Goal: Task Accomplishment & Management: Complete application form

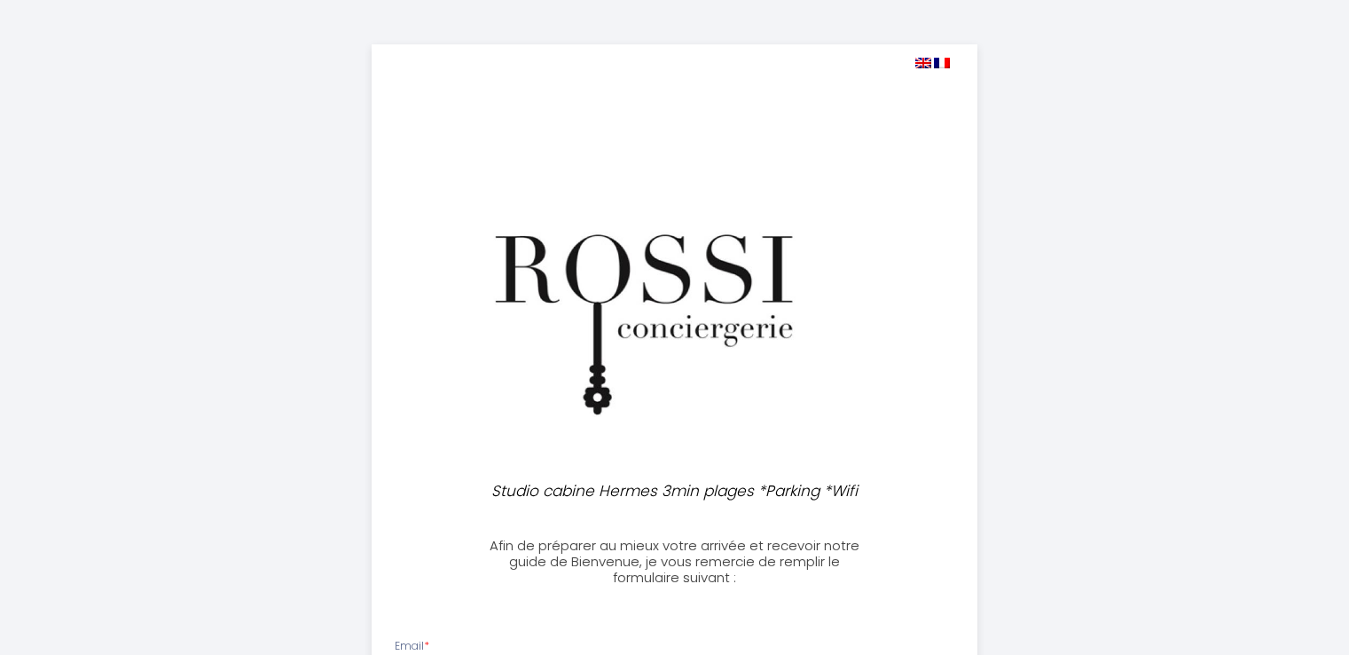
select select
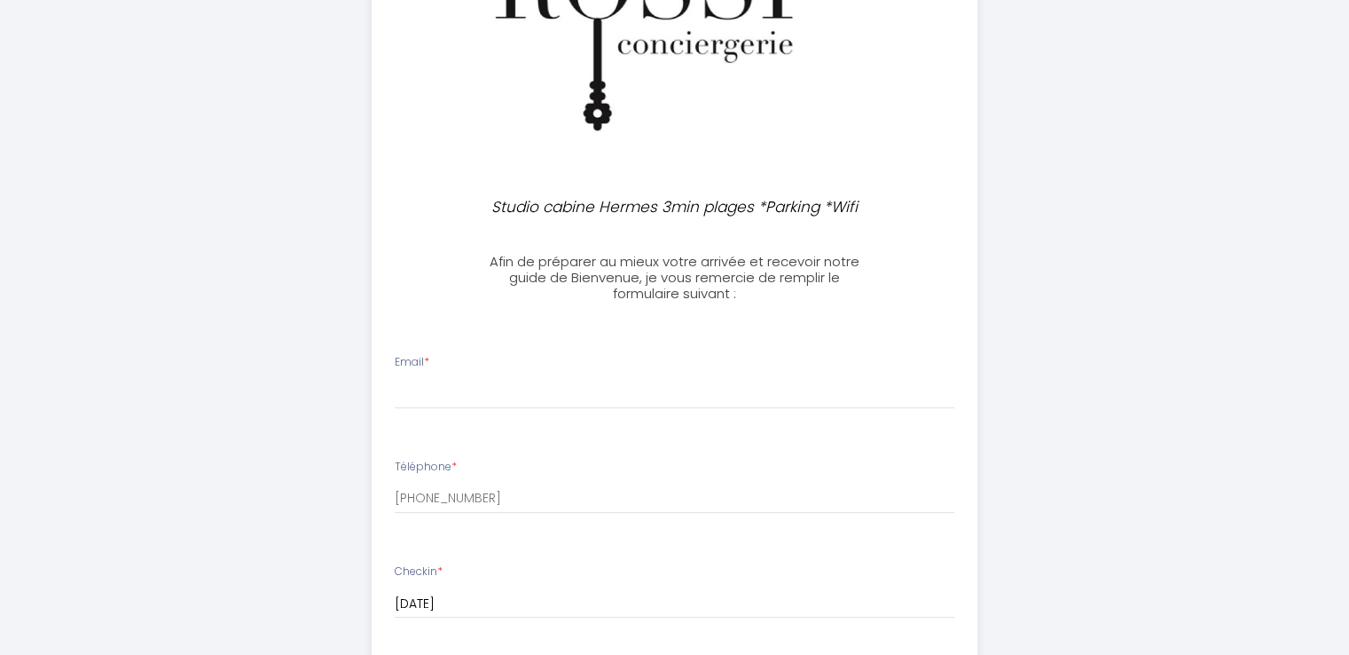
scroll to position [287, 0]
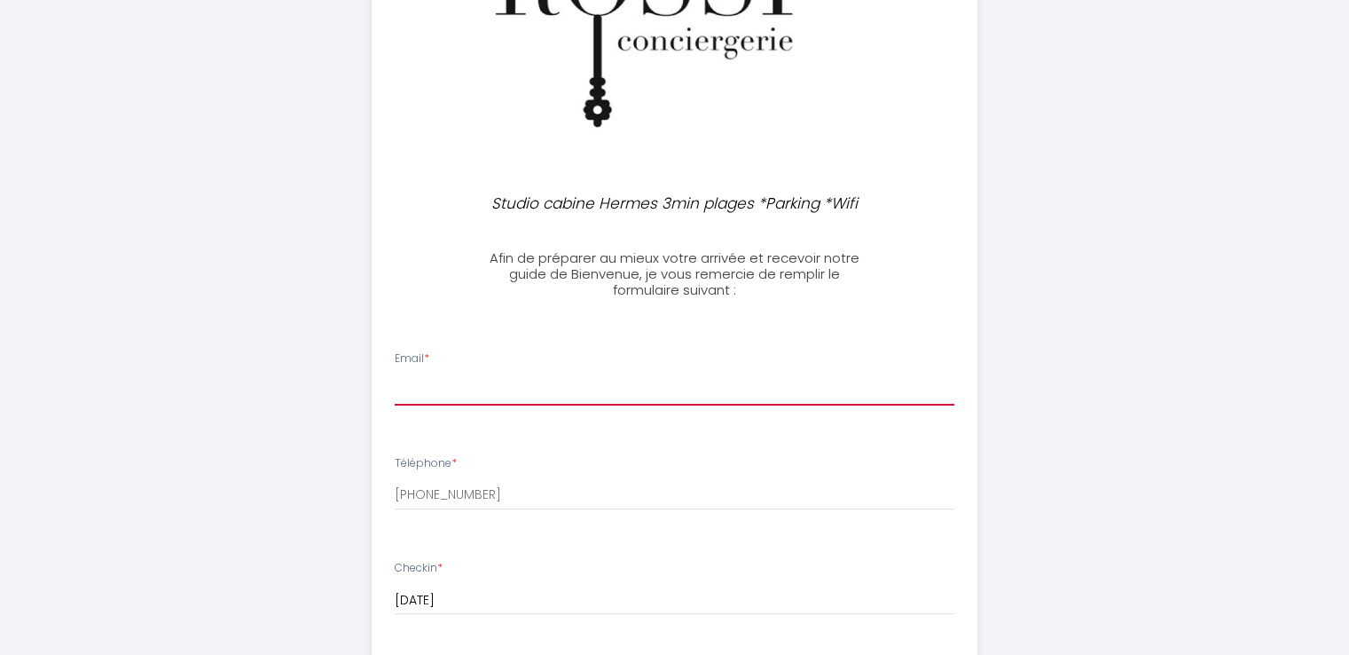
click at [454, 384] on input "Email *" at bounding box center [675, 389] width 560 height 32
type input "[EMAIL_ADDRESS][DOMAIN_NAME]"
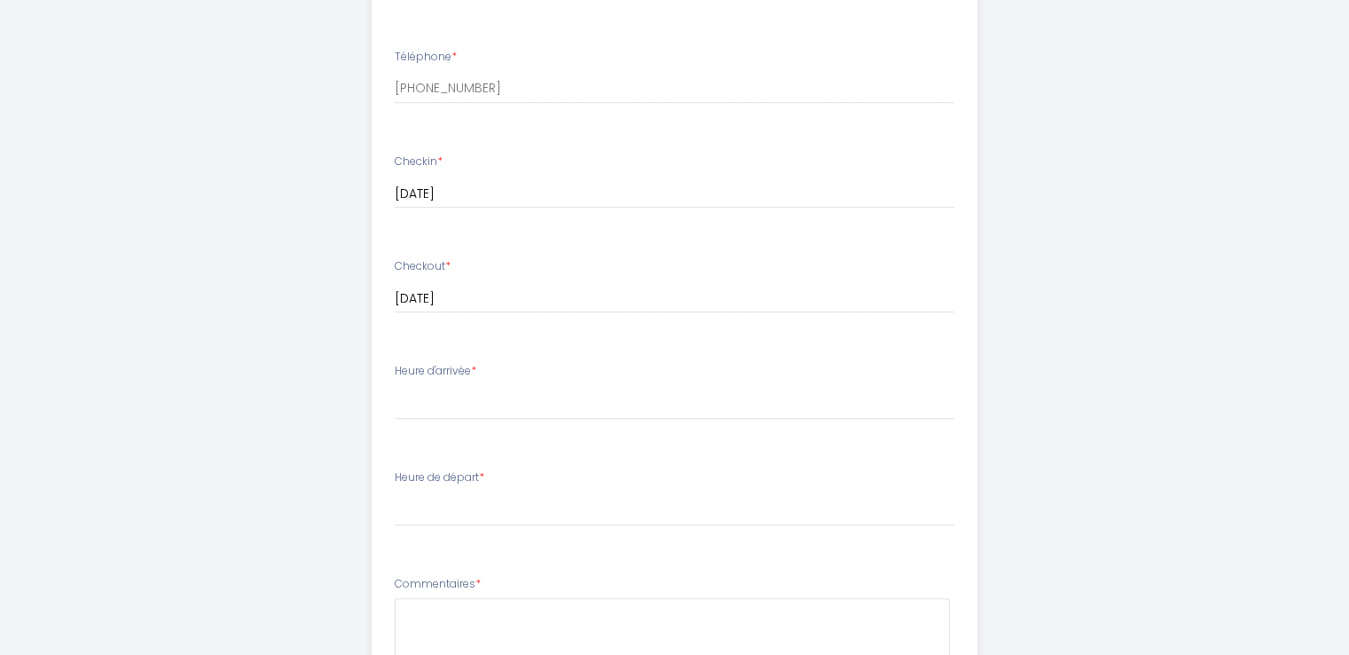
scroll to position [704, 0]
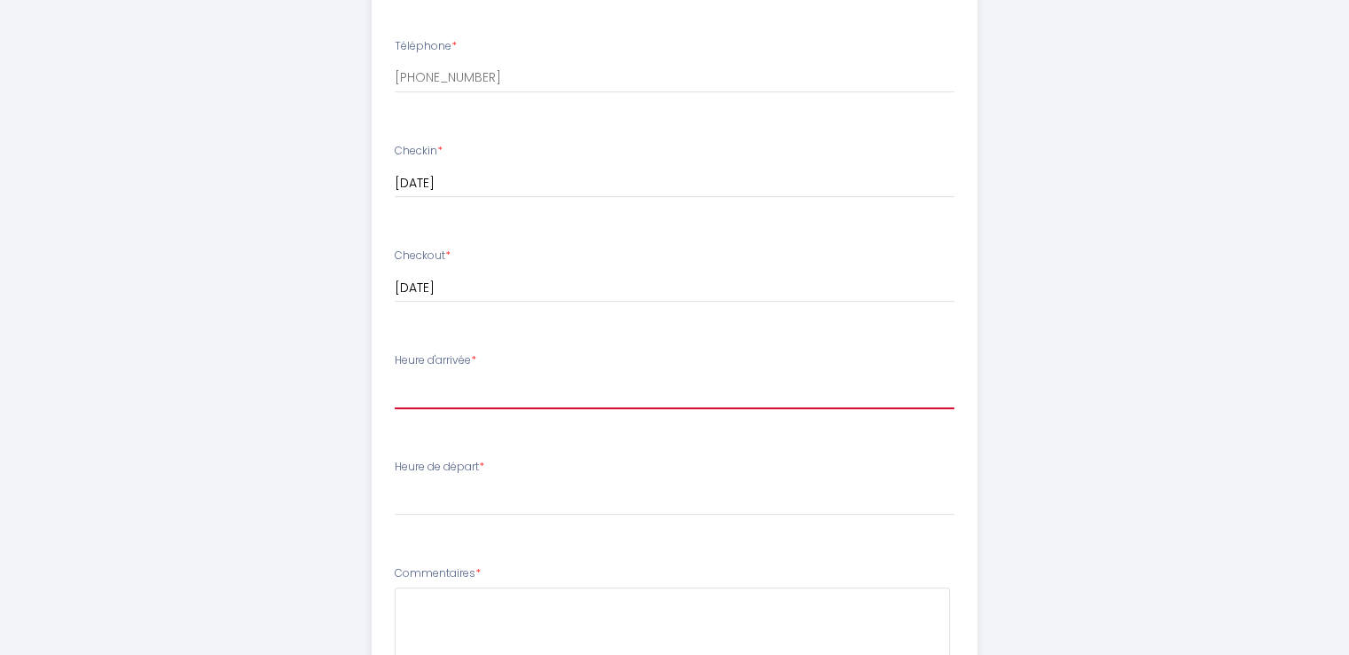
click at [454, 389] on select "16:00 16:30 17:00 17:30 18:00 18:30 19:00" at bounding box center [675, 392] width 560 height 34
select select "16:00"
click at [395, 375] on select "16:00 16:30 17:00 17:30 18:00 18:30 19:00" at bounding box center [675, 392] width 560 height 34
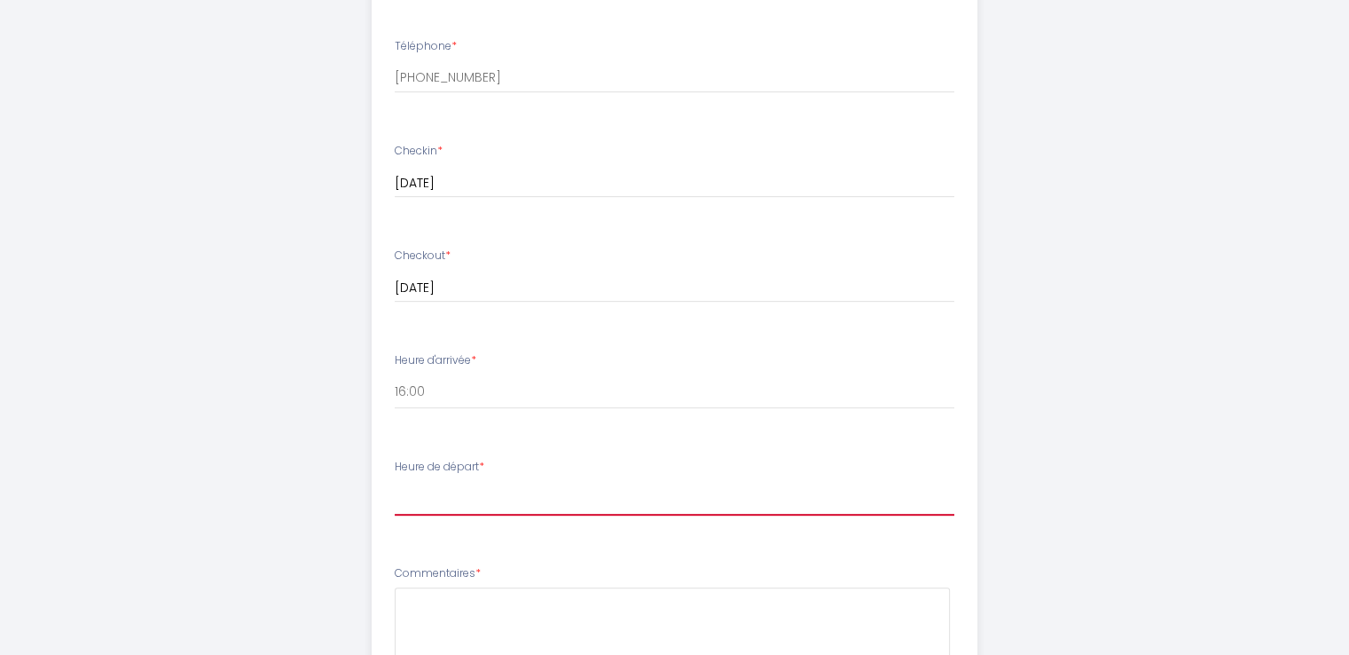
click at [432, 501] on select "00:00 00:30 01:00 01:30 02:00 02:30 03:00 03:30 04:00 04:30 05:00 05:30 06:00 0…" at bounding box center [675, 498] width 560 height 34
select select "10:00"
click at [395, 481] on select "00:00 00:30 01:00 01:30 02:00 02:30 03:00 03:30 04:00 04:30 05:00 05:30 06:00 0…" at bounding box center [675, 498] width 560 height 34
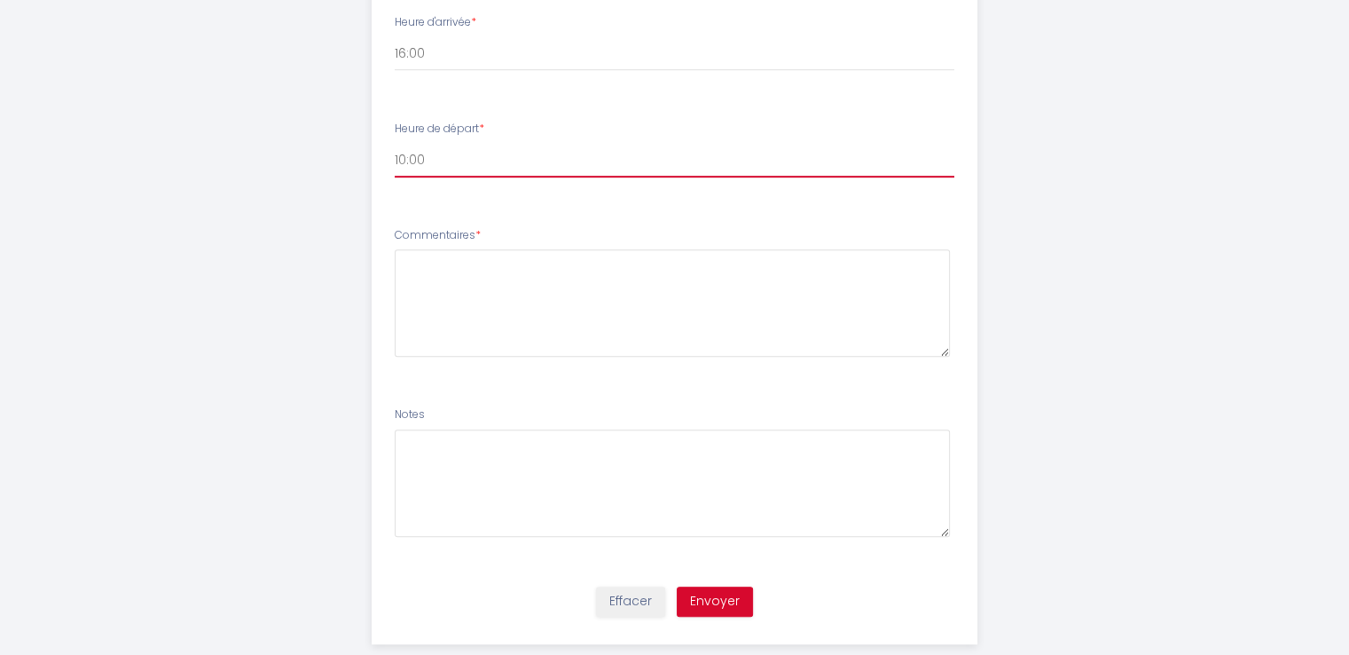
scroll to position [1075, 0]
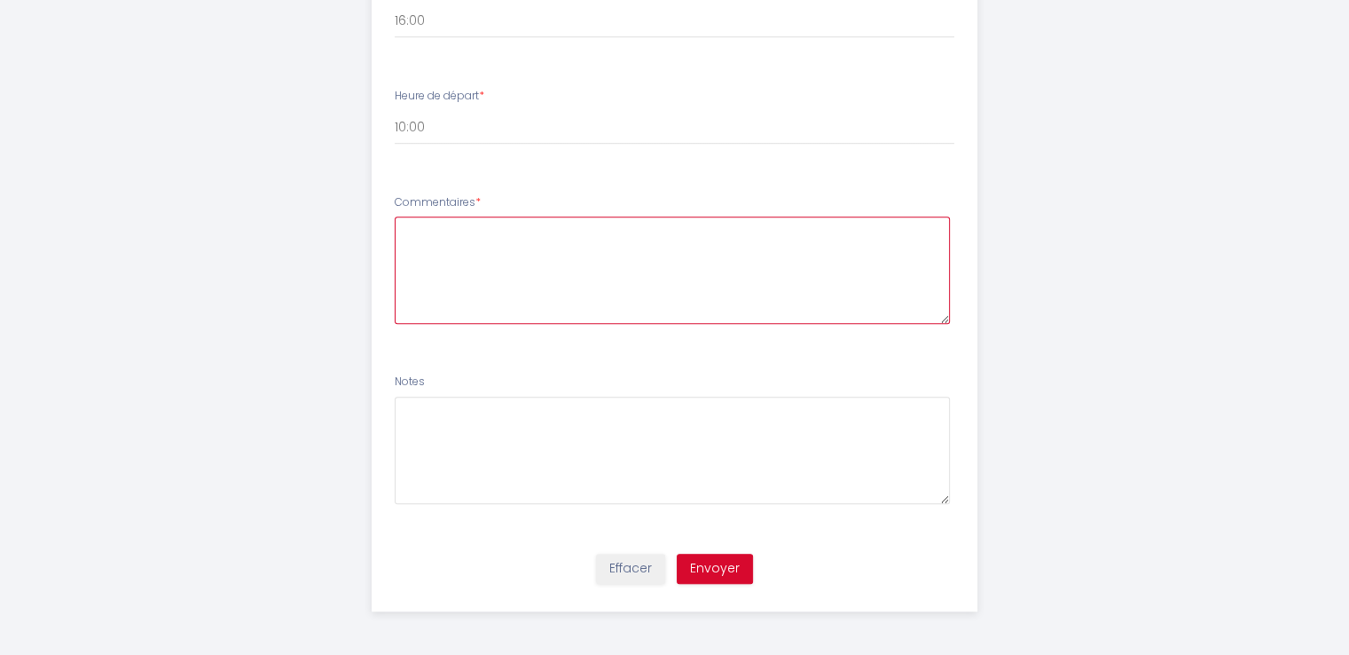
click at [429, 246] on textarea at bounding box center [672, 269] width 555 height 107
type textarea "S"
type textarea "Je suis intéressée s'il est possible d'arriver plus tôt. [GEOGRAPHIC_DATA]."
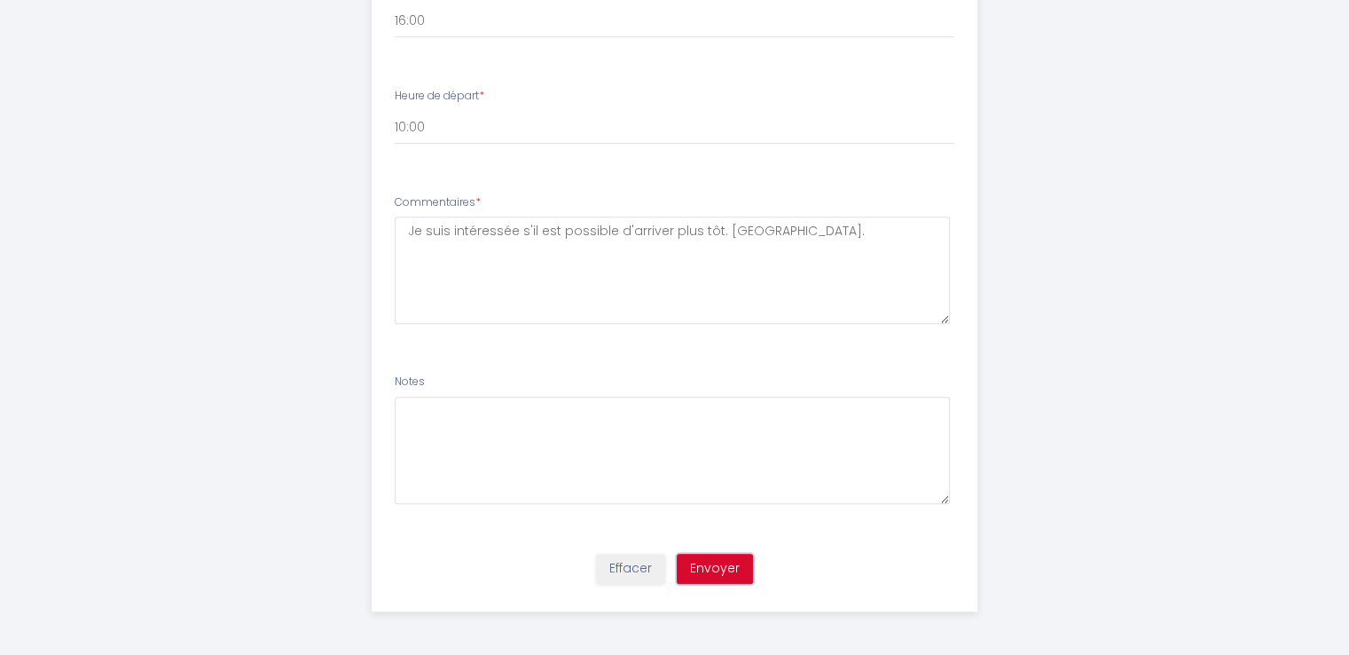
click at [713, 565] on button "Envoyer" at bounding box center [715, 569] width 76 height 30
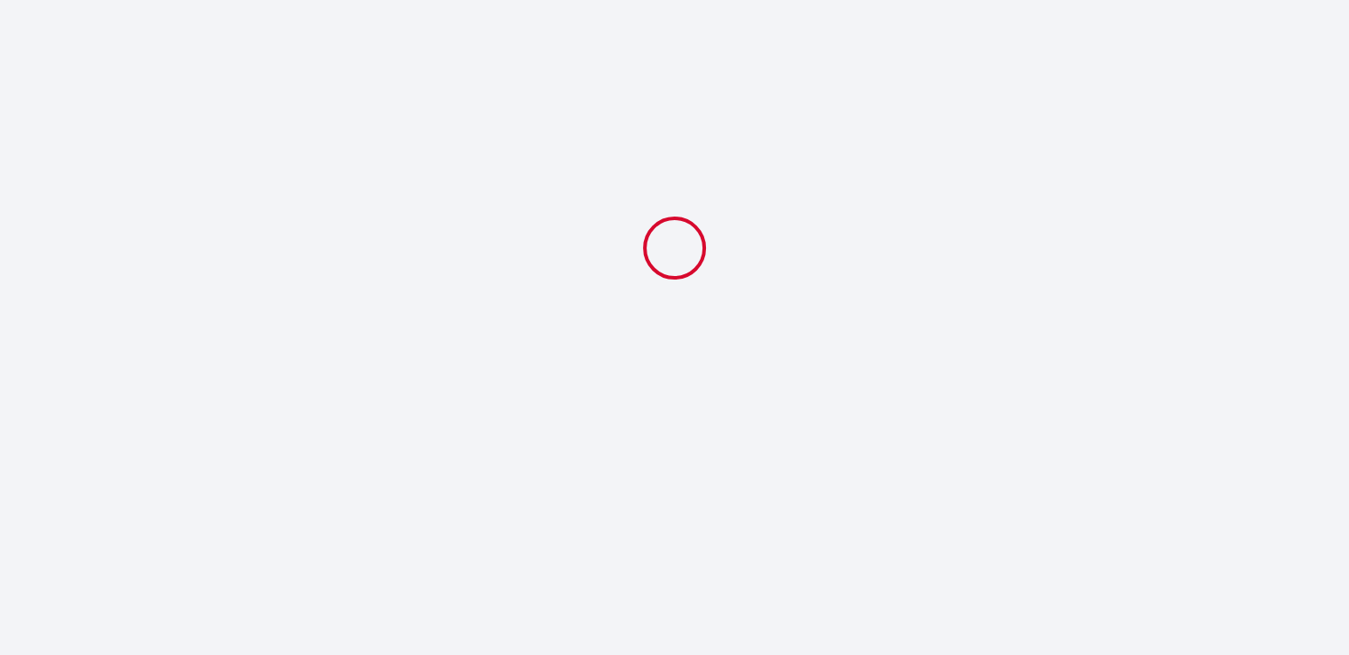
scroll to position [0, 0]
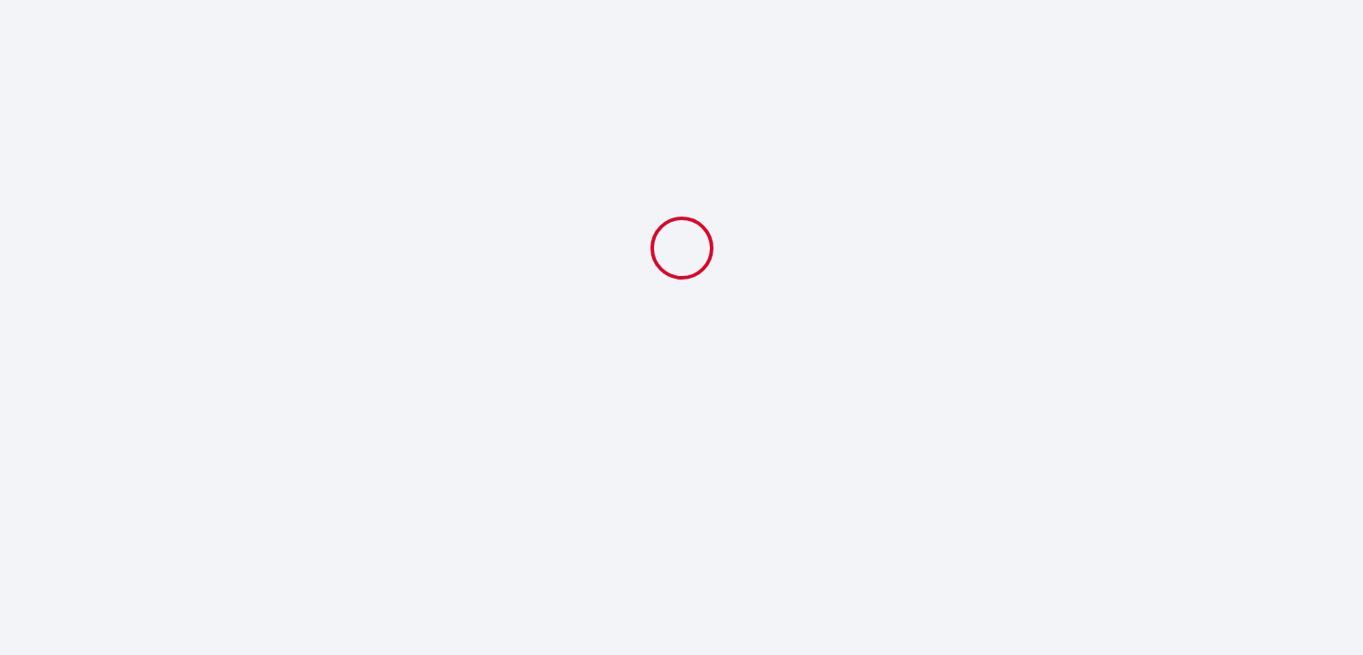
select select "10:00"
